Goal: Find specific page/section: Find specific page/section

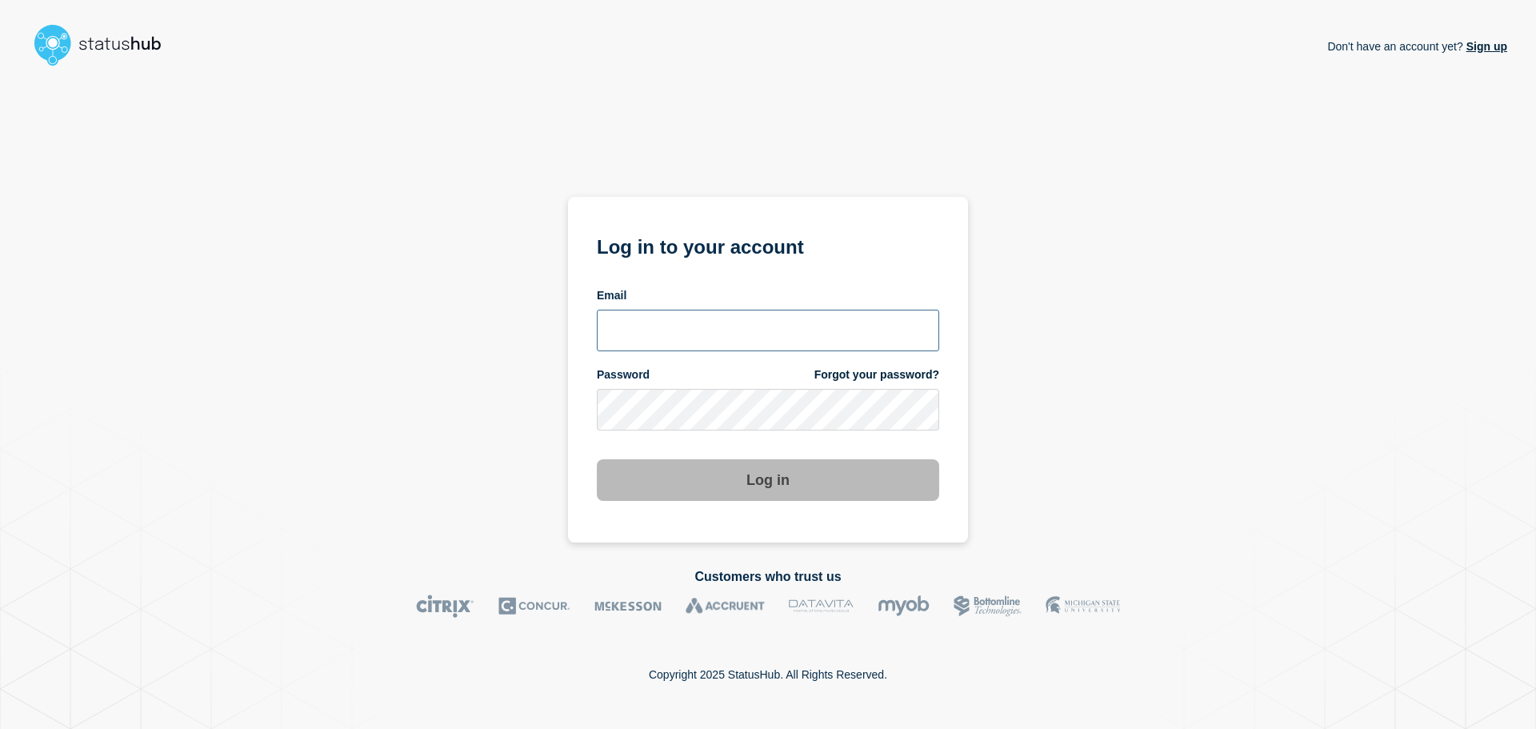
type input "xandra.martens@conexon.us"
click at [779, 489] on button "Log in" at bounding box center [768, 480] width 342 height 42
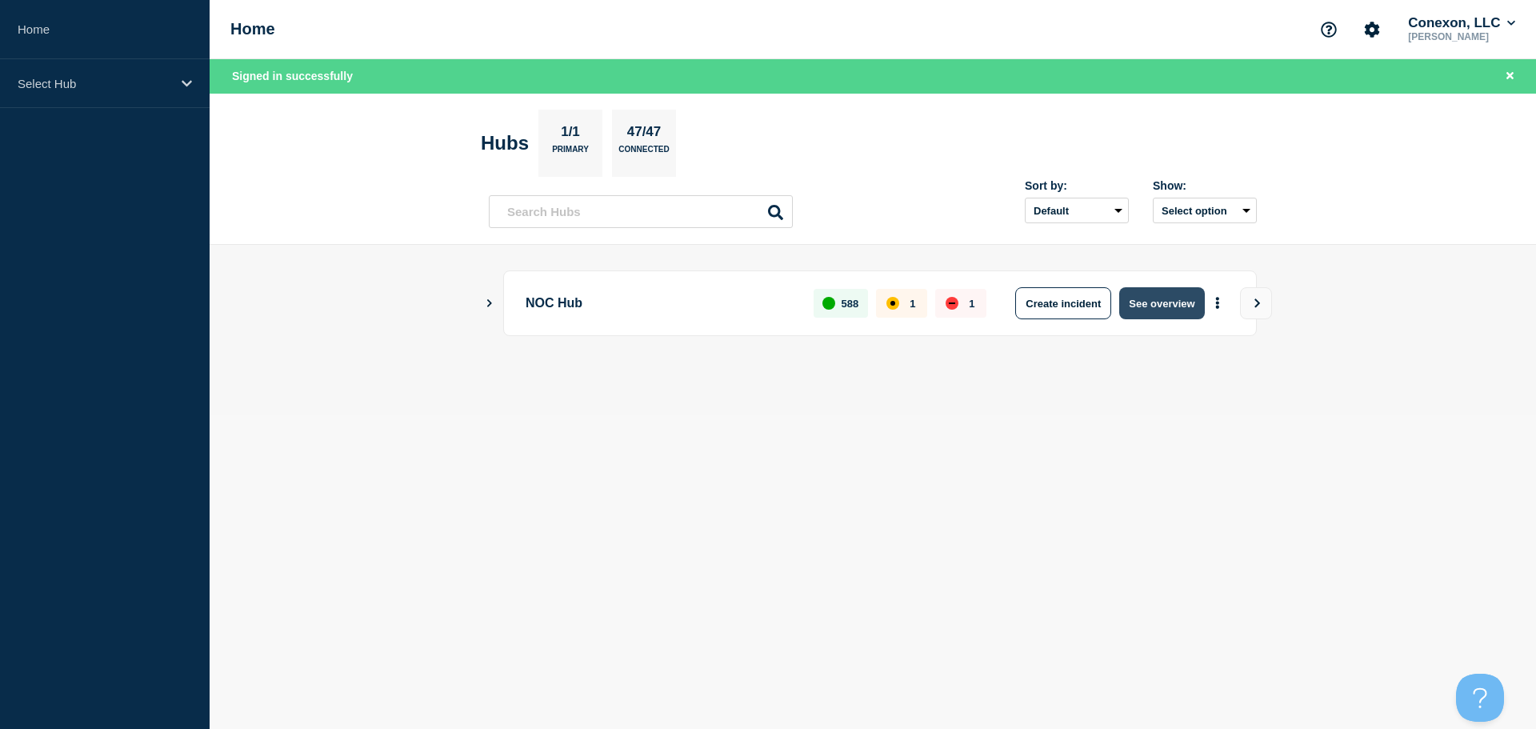
click at [1172, 311] on button "See overview" at bounding box center [1161, 303] width 85 height 32
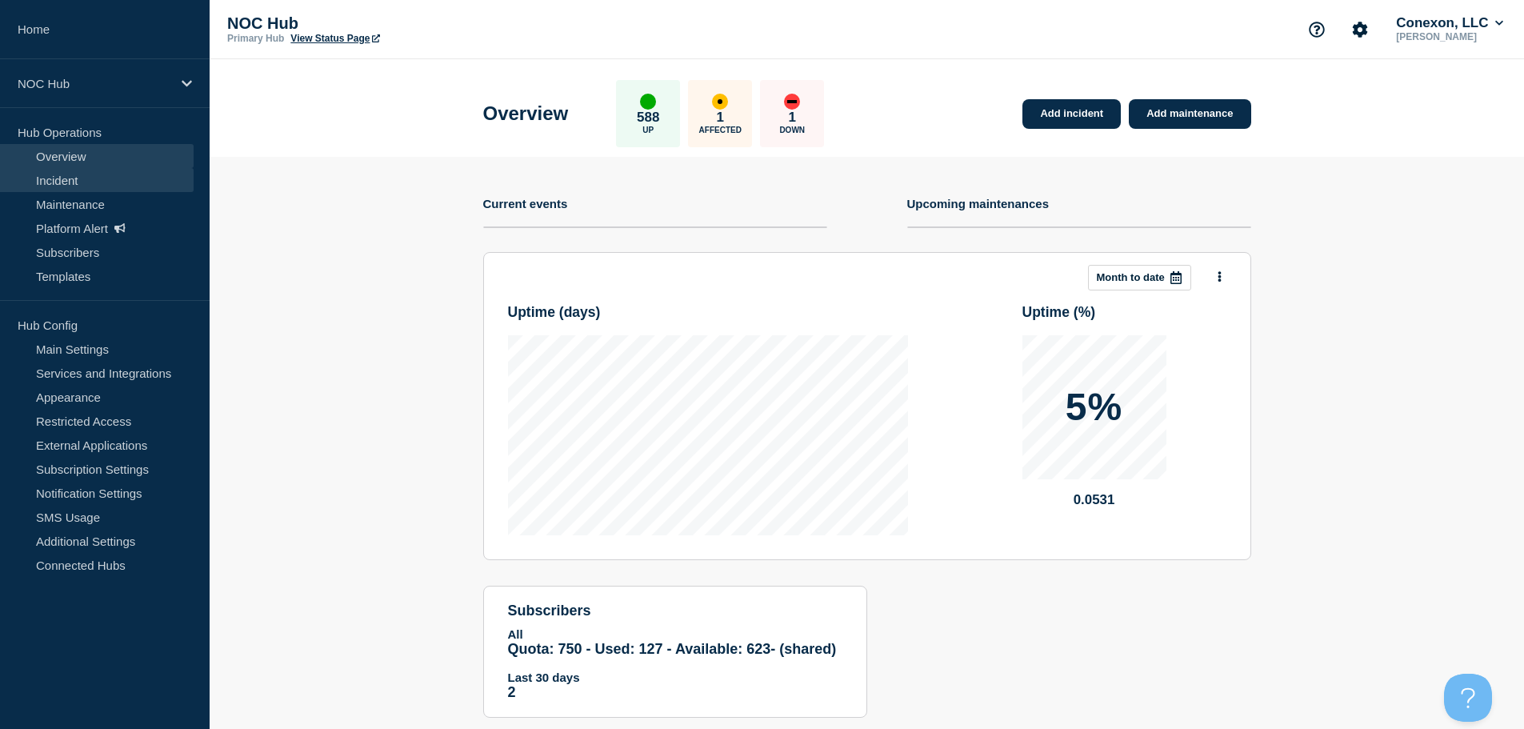
click at [55, 170] on link "Incident" at bounding box center [97, 180] width 194 height 24
